Goal: Task Accomplishment & Management: Manage account settings

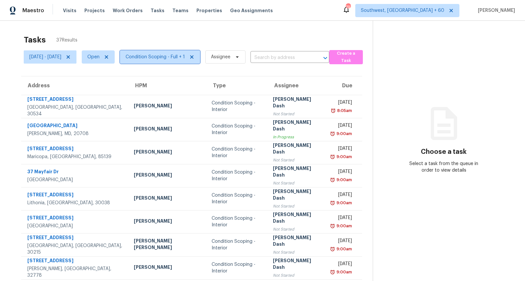
click at [165, 63] on span "Condition Scoping - Full + 1" at bounding box center [160, 56] width 80 height 13
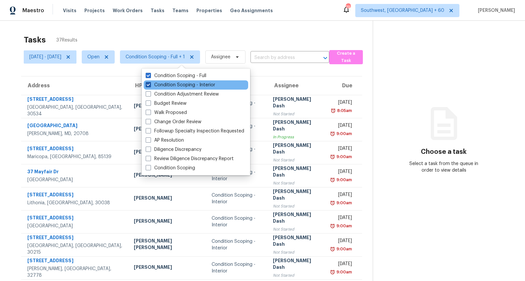
click at [161, 84] on label "Condition Scoping - Interior" at bounding box center [181, 85] width 70 height 7
click at [150, 84] on input "Condition Scoping - Interior" at bounding box center [148, 84] width 4 height 4
checkbox input "false"
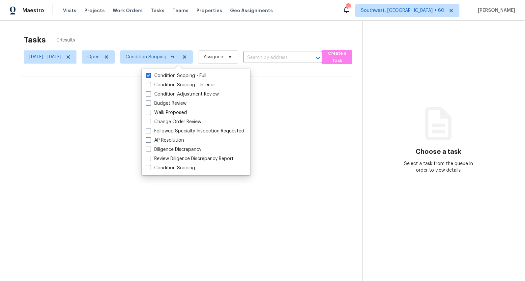
click at [153, 36] on div "Tasks 0 Results" at bounding box center [193, 39] width 338 height 17
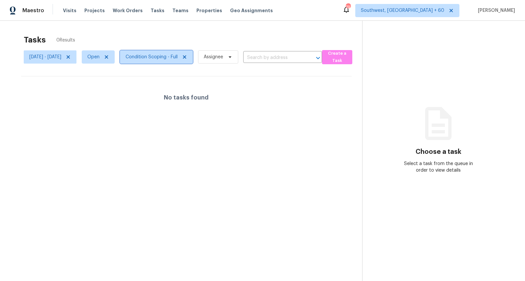
click at [169, 61] on span "Condition Scoping - Full" at bounding box center [156, 56] width 73 height 13
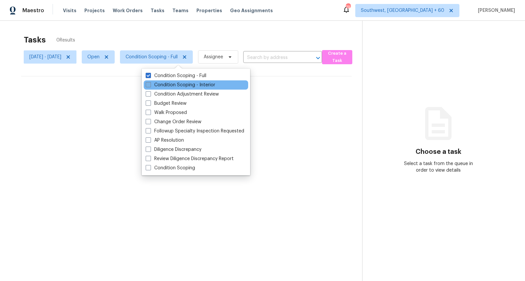
click at [168, 85] on label "Condition Scoping - Interior" at bounding box center [181, 85] width 70 height 7
click at [150, 85] on input "Condition Scoping - Interior" at bounding box center [148, 84] width 4 height 4
checkbox input "true"
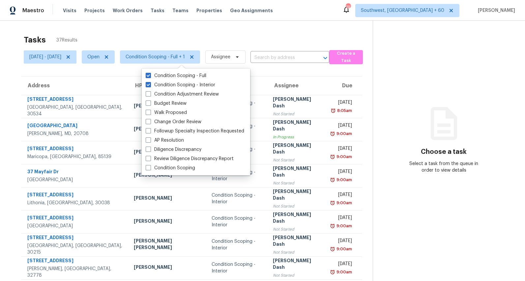
click at [176, 30] on div "Tasks 37 Results [DATE] - [DATE] Open Condition Scoping - Full + 1 Assignee ​ C…" at bounding box center [262, 182] width 525 height 323
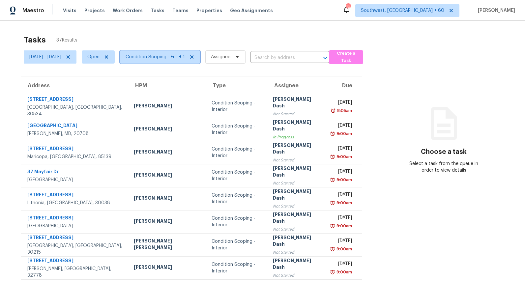
click at [179, 59] on span "Condition Scoping - Full + 1" at bounding box center [155, 57] width 59 height 7
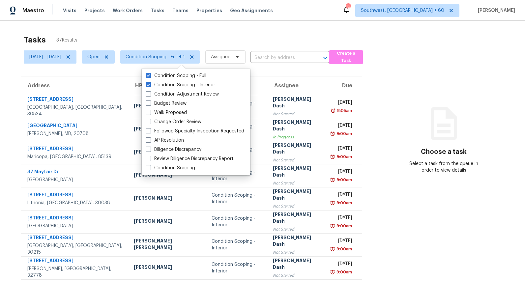
click at [164, 27] on div "Tasks 37 Results Mon, Sep 01 - Fri, Sep 05 Open Condition Scoping - Full + 1 As…" at bounding box center [262, 182] width 525 height 323
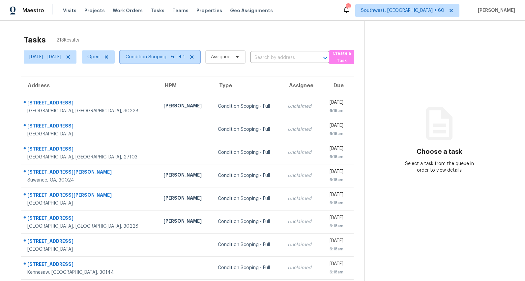
click at [185, 57] on span "Condition Scoping - Full + 1" at bounding box center [155, 57] width 59 height 7
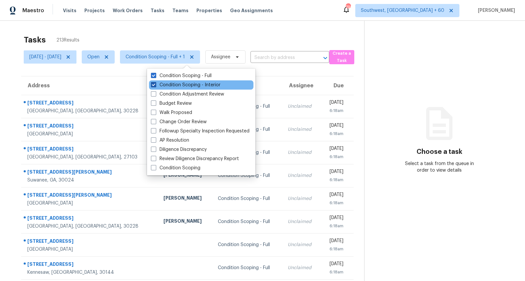
click at [180, 84] on label "Condition Scoping - Interior" at bounding box center [186, 85] width 70 height 7
click at [155, 84] on input "Condition Scoping - Interior" at bounding box center [153, 84] width 4 height 4
click at [180, 84] on label "Condition Scoping - Interior" at bounding box center [186, 85] width 70 height 7
click at [155, 84] on input "Condition Scoping - Interior" at bounding box center [153, 84] width 4 height 4
checkbox input "true"
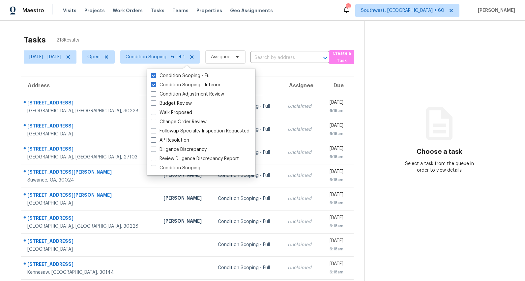
click at [134, 32] on div "Tasks 213 Results" at bounding box center [194, 39] width 340 height 17
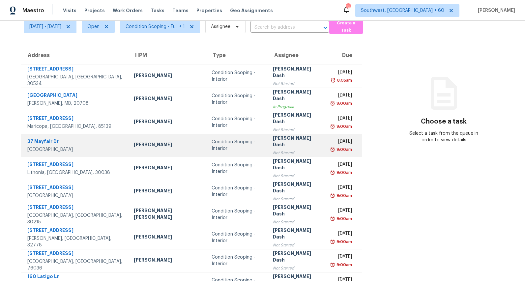
scroll to position [62, 0]
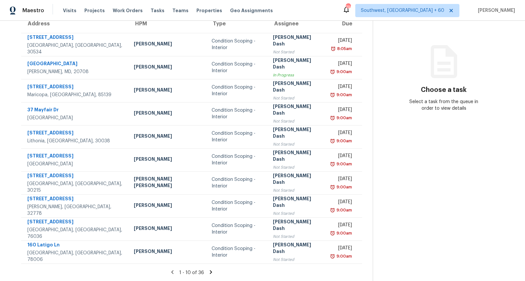
click at [210, 273] on icon at bounding box center [211, 272] width 6 height 6
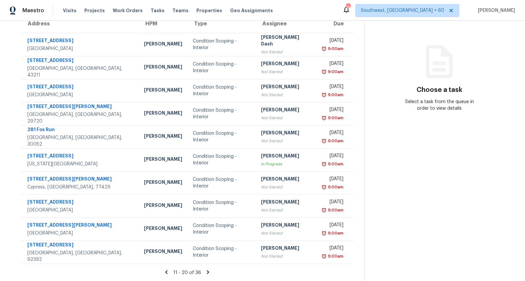
click at [210, 271] on icon at bounding box center [208, 272] width 6 height 6
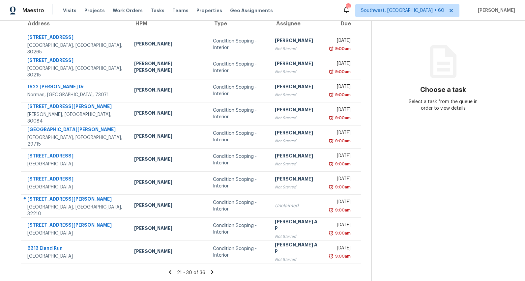
click at [211, 273] on icon at bounding box center [212, 272] width 2 height 4
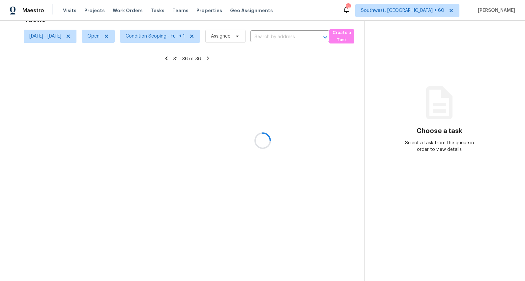
scroll to position [21, 0]
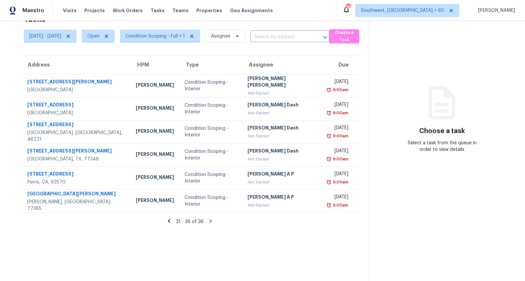
click at [170, 221] on icon at bounding box center [169, 221] width 2 height 4
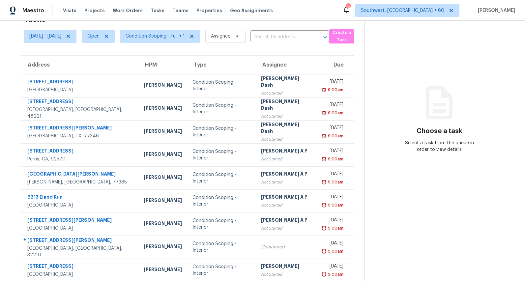
scroll to position [0, 0]
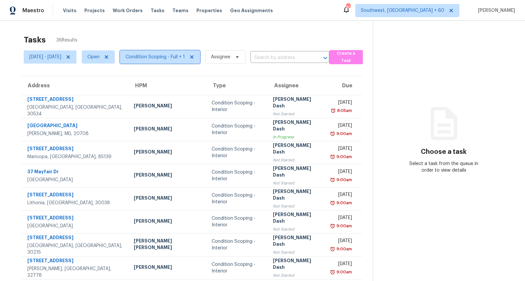
click at [176, 58] on span "Condition Scoping - Full + 1" at bounding box center [155, 57] width 59 height 7
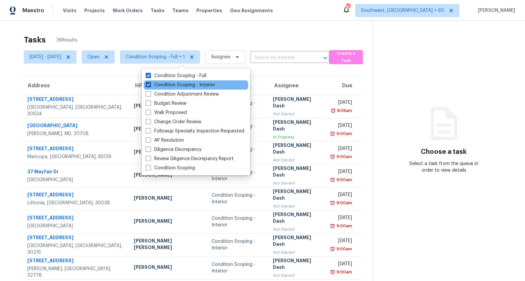
click at [170, 82] on label "Condition Scoping - Interior" at bounding box center [181, 85] width 70 height 7
click at [150, 82] on input "Condition Scoping - Interior" at bounding box center [148, 84] width 4 height 4
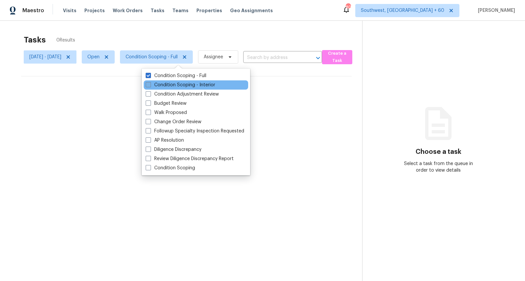
click at [170, 82] on label "Condition Scoping - Interior" at bounding box center [181, 85] width 70 height 7
click at [150, 82] on input "Condition Scoping - Interior" at bounding box center [148, 84] width 4 height 4
checkbox input "true"
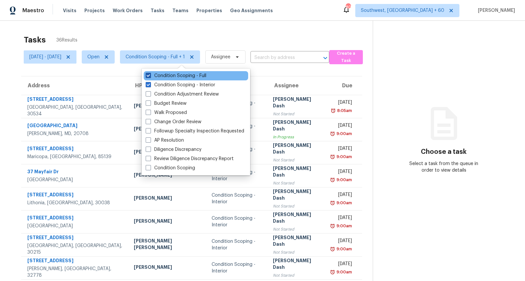
click at [172, 78] on label "Condition Scoping - Full" at bounding box center [176, 76] width 61 height 7
click at [150, 77] on input "Condition Scoping - Full" at bounding box center [148, 75] width 4 height 4
click at [172, 78] on label "Condition Scoping - Full" at bounding box center [176, 76] width 61 height 7
click at [150, 77] on input "Condition Scoping - Full" at bounding box center [148, 75] width 4 height 4
checkbox input "true"
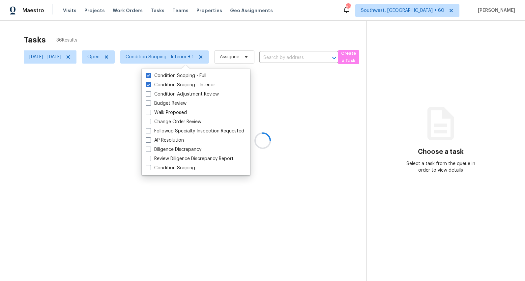
click at [138, 23] on div at bounding box center [262, 140] width 525 height 281
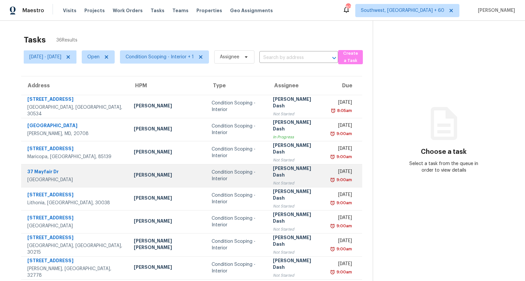
scroll to position [62, 0]
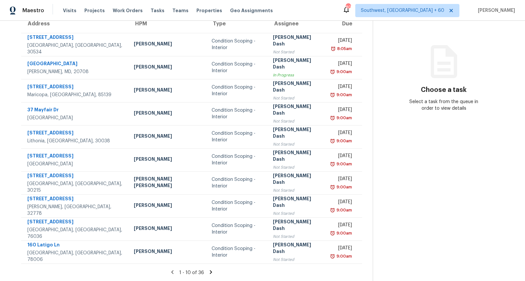
click at [209, 275] on div "1 - 10 of 36" at bounding box center [192, 272] width 362 height 7
click at [211, 271] on icon at bounding box center [211, 272] width 2 height 4
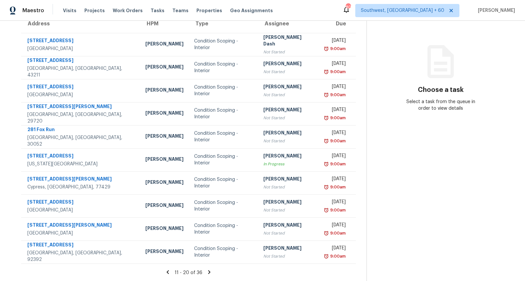
click at [212, 270] on icon at bounding box center [209, 272] width 6 height 6
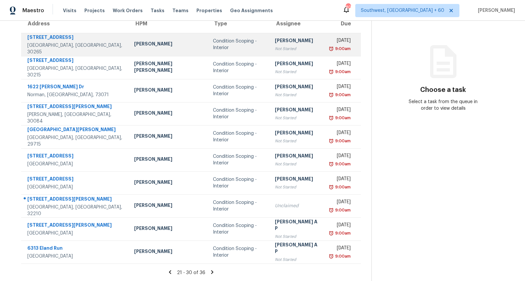
scroll to position [0, 0]
